Goal: Task Accomplishment & Management: Use online tool/utility

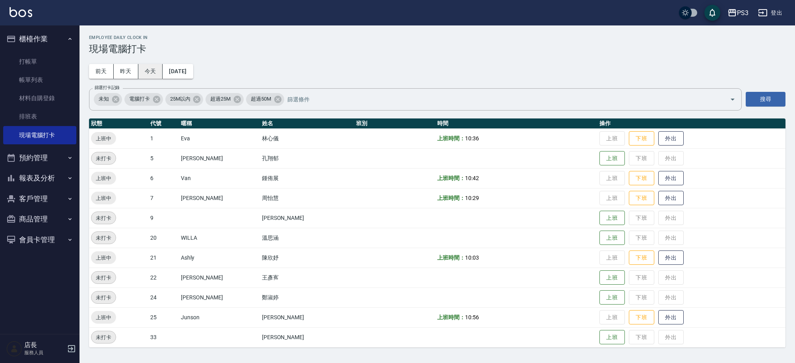
click at [159, 74] on button "今天" at bounding box center [150, 71] width 25 height 15
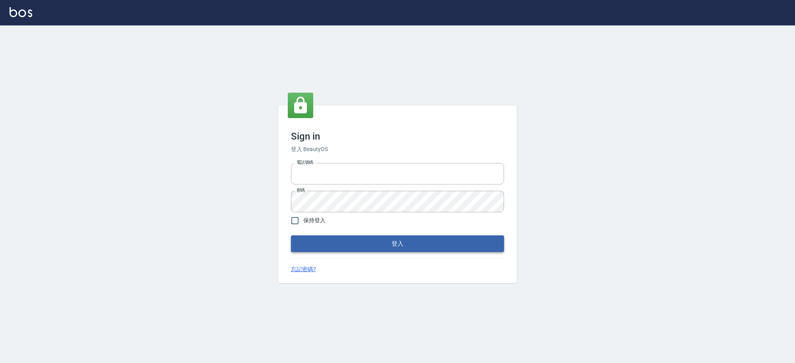
type input "0229521268"
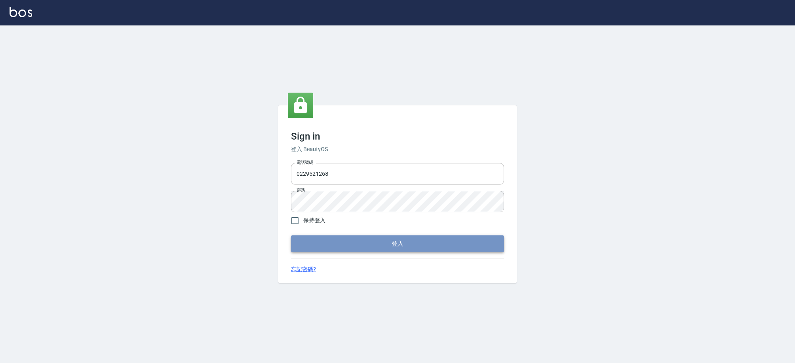
click at [413, 241] on button "登入" at bounding box center [397, 243] width 213 height 17
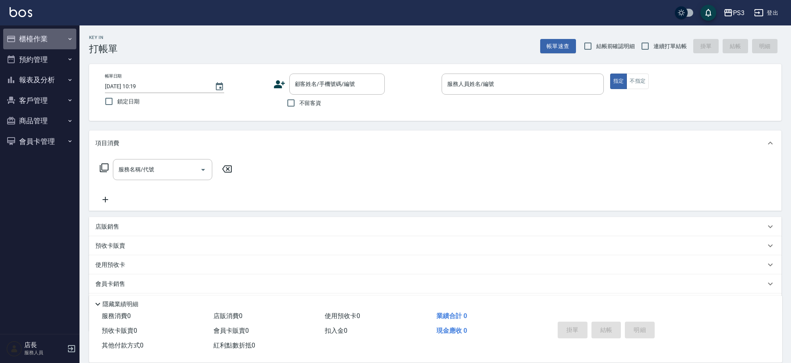
click at [21, 34] on button "櫃檯作業" at bounding box center [39, 39] width 73 height 21
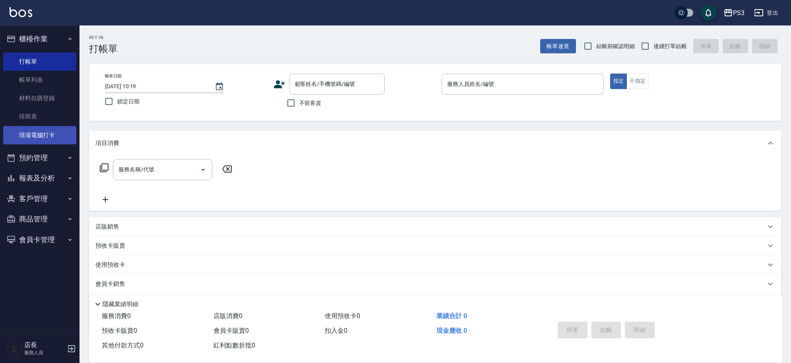
click at [32, 137] on link "現場電腦打卡" at bounding box center [39, 135] width 73 height 18
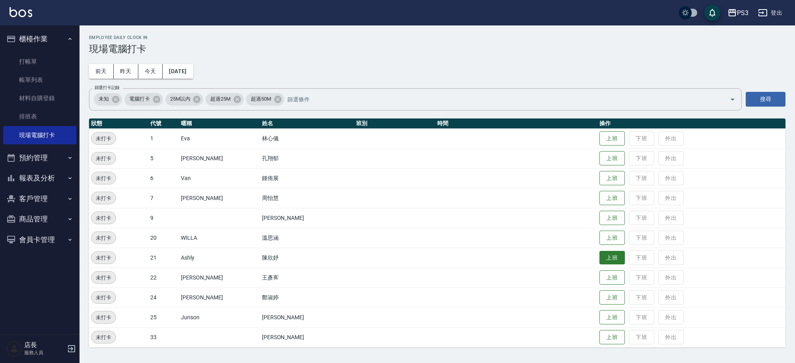
click at [599, 256] on button "上班" at bounding box center [611, 258] width 25 height 14
click at [599, 179] on button "上班" at bounding box center [611, 178] width 25 height 14
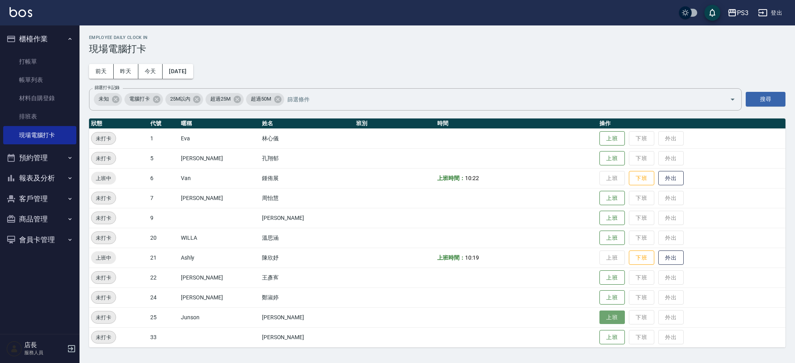
click at [600, 316] on button "上班" at bounding box center [611, 317] width 25 height 14
click at [599, 217] on button "上班" at bounding box center [611, 218] width 25 height 14
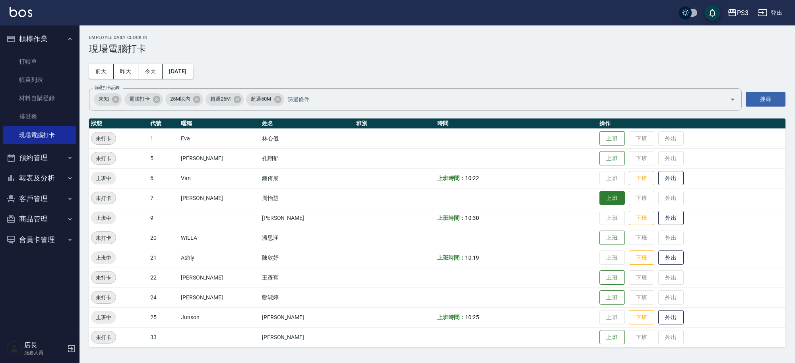
click at [599, 202] on button "上班" at bounding box center [611, 198] width 25 height 14
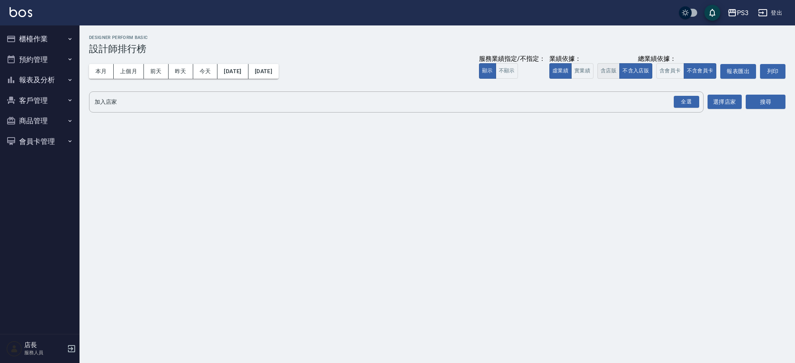
click at [607, 71] on button "含店販" at bounding box center [608, 70] width 22 height 15
click at [684, 99] on div "全選" at bounding box center [686, 102] width 25 height 12
click at [674, 70] on button "含會員卡" at bounding box center [670, 70] width 28 height 15
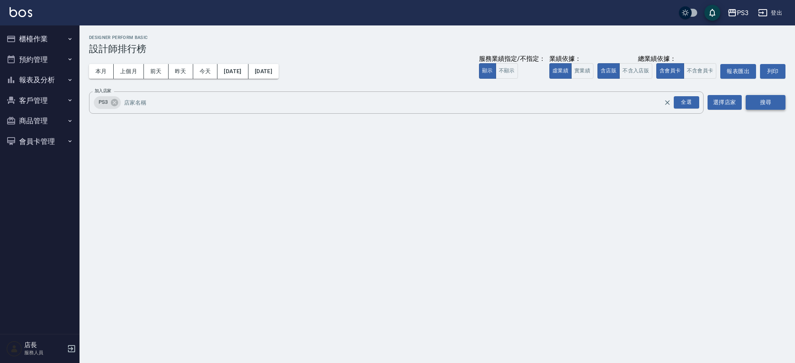
click at [762, 102] on button "搜尋" at bounding box center [765, 102] width 40 height 15
